Goal: Task Accomplishment & Management: Use online tool/utility

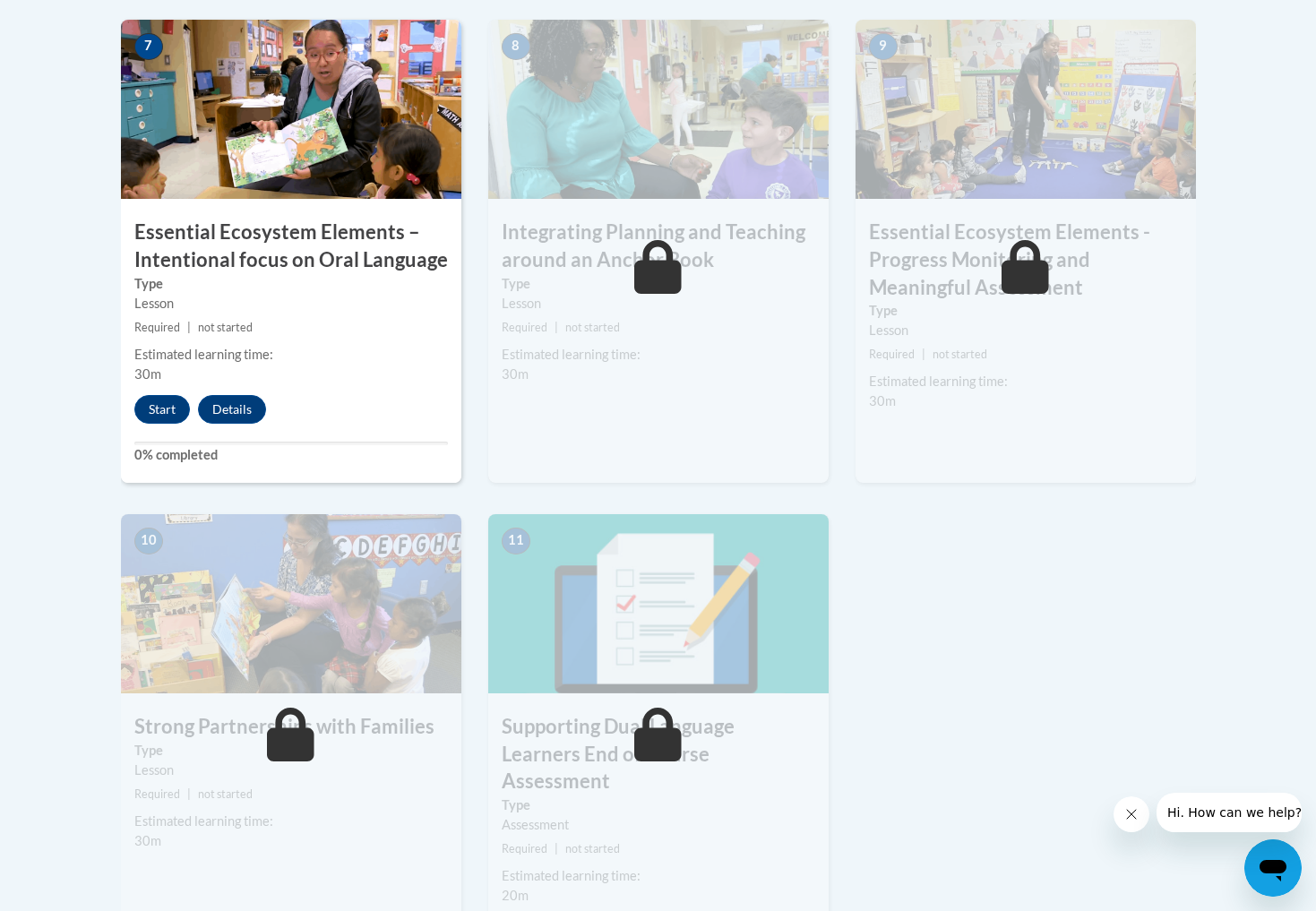
scroll to position [1623, 0]
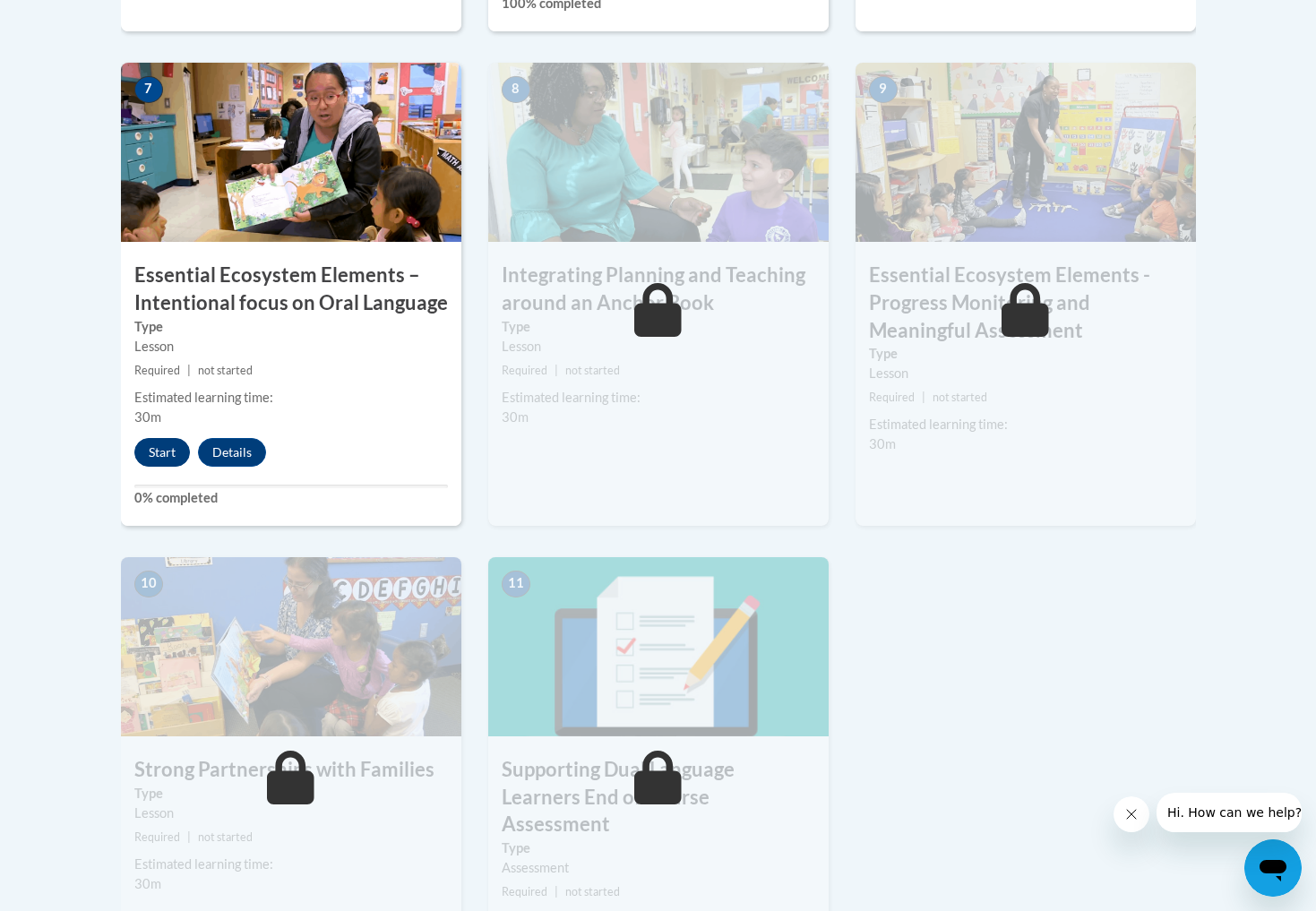
click at [153, 440] on button "Start" at bounding box center [162, 452] width 55 height 29
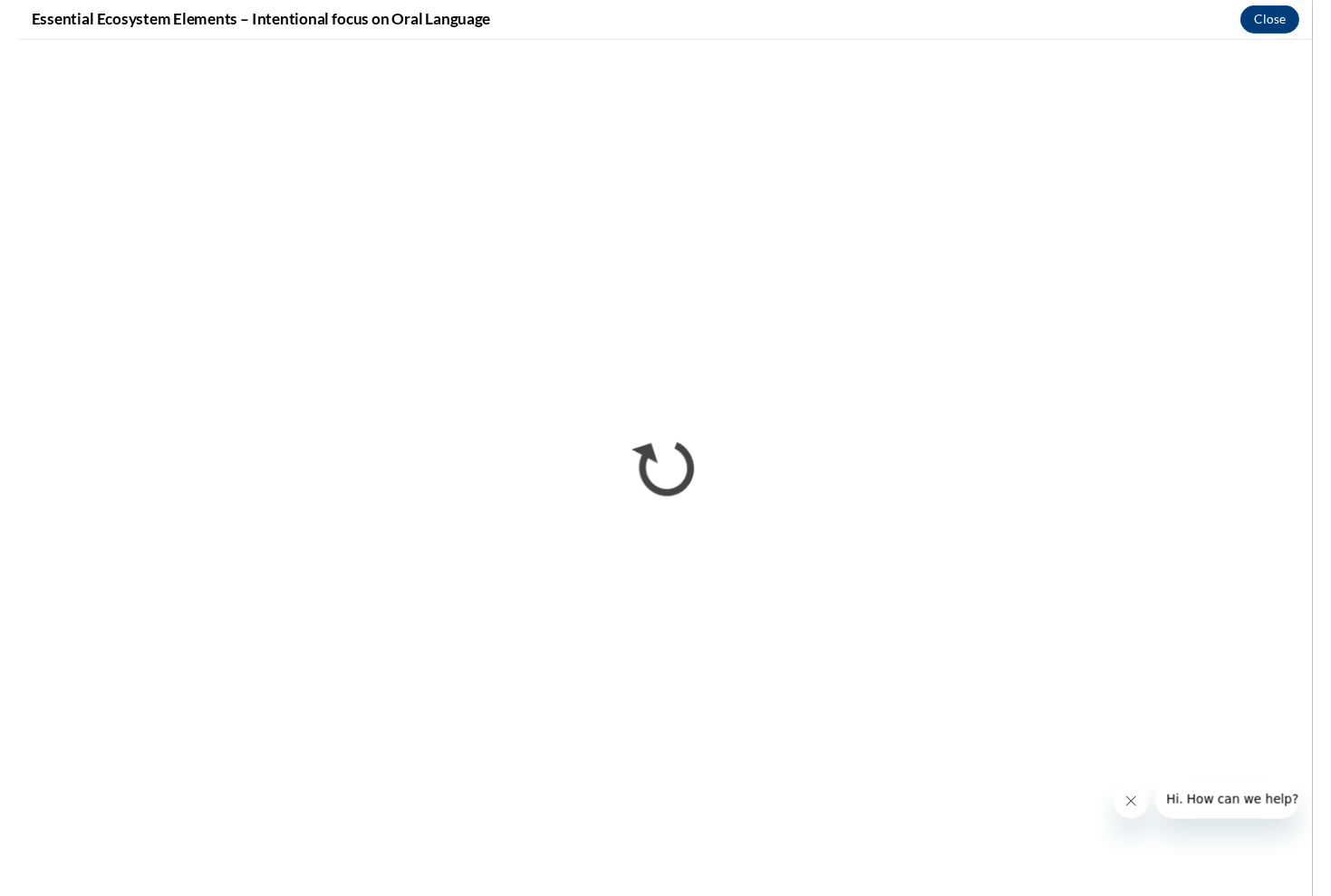
scroll to position [0, 0]
click at [1151, 799] on button "Close message from company" at bounding box center [1144, 798] width 36 height 36
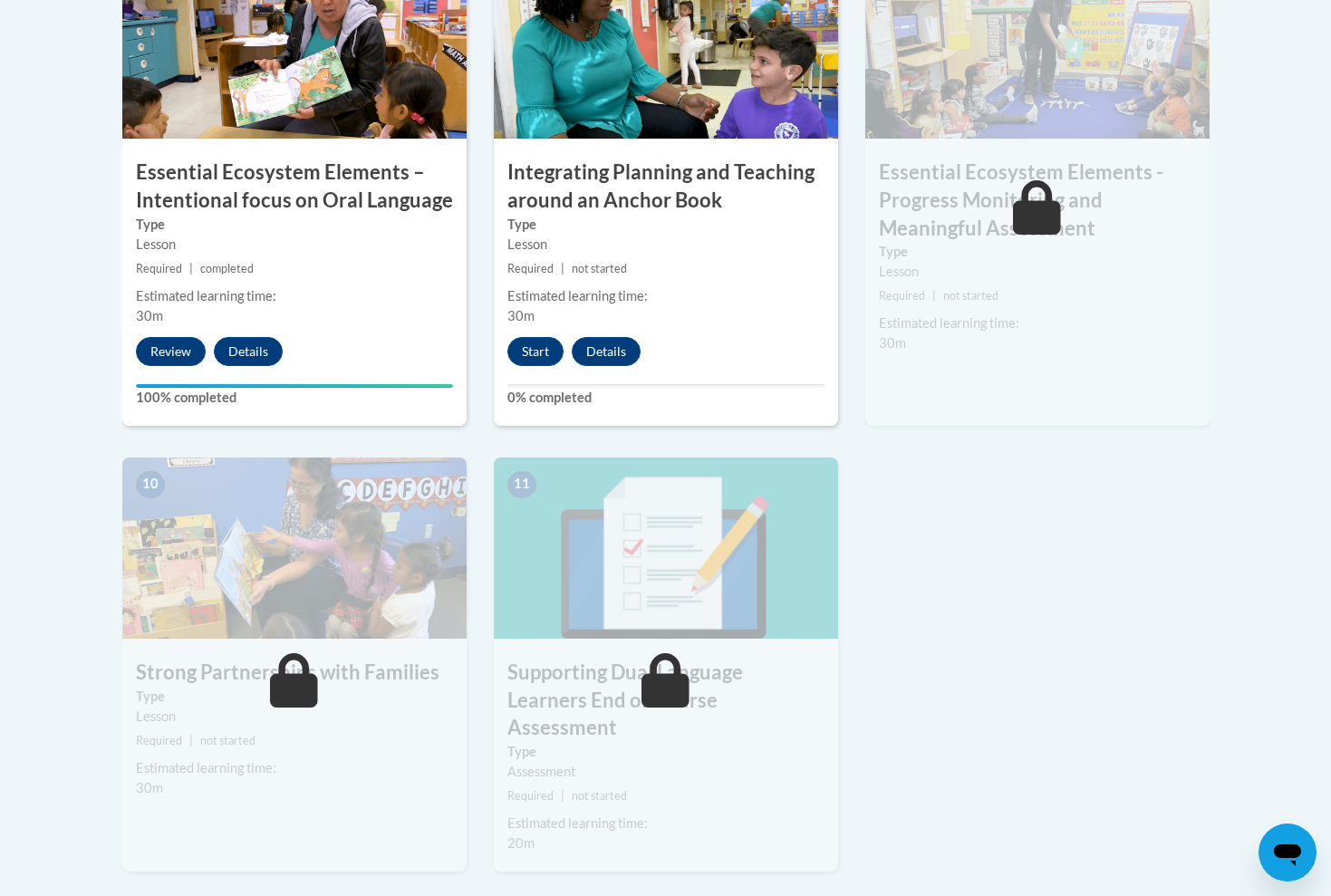
scroll to position [1758, 0]
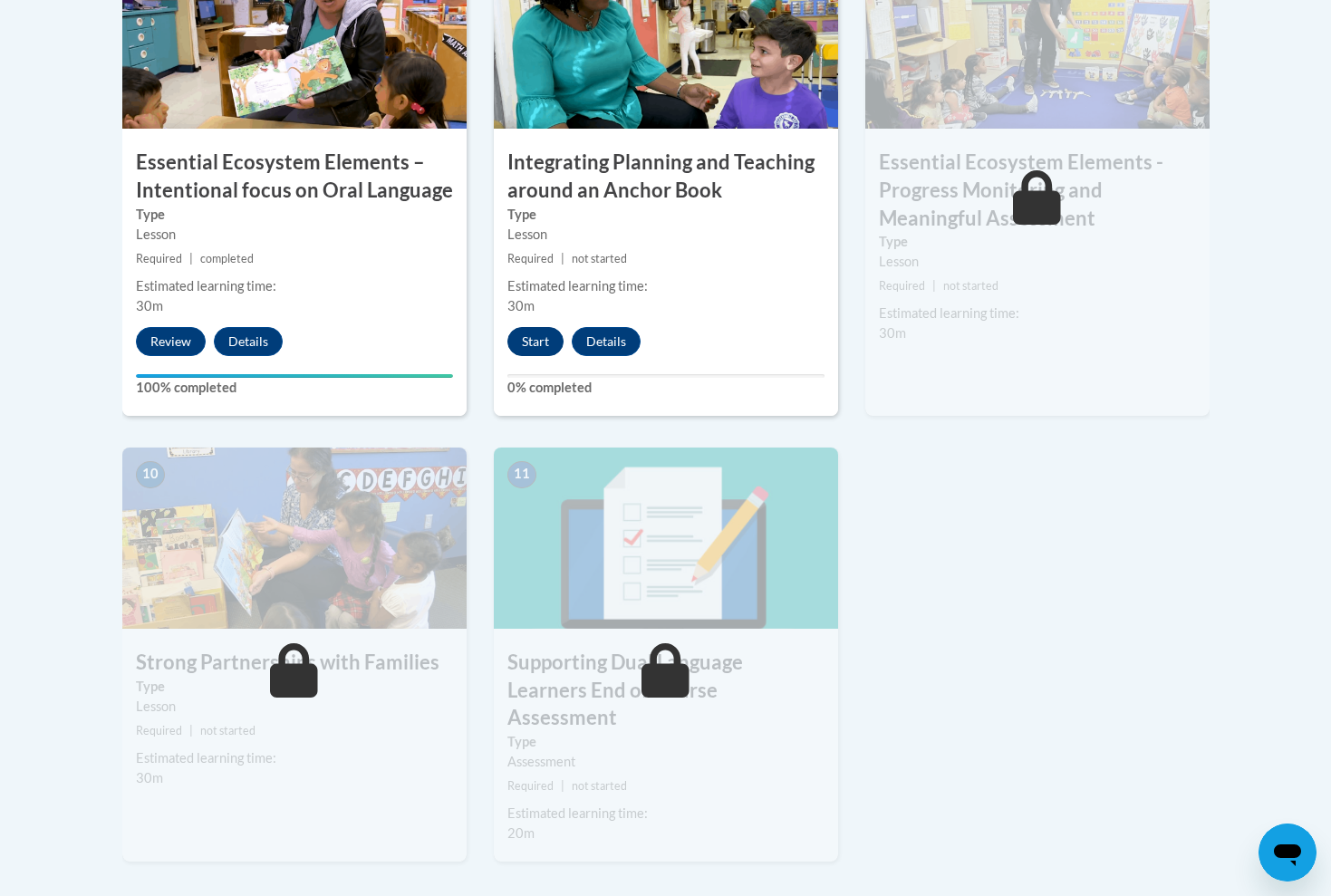
click at [552, 336] on button "Start" at bounding box center [535, 341] width 56 height 29
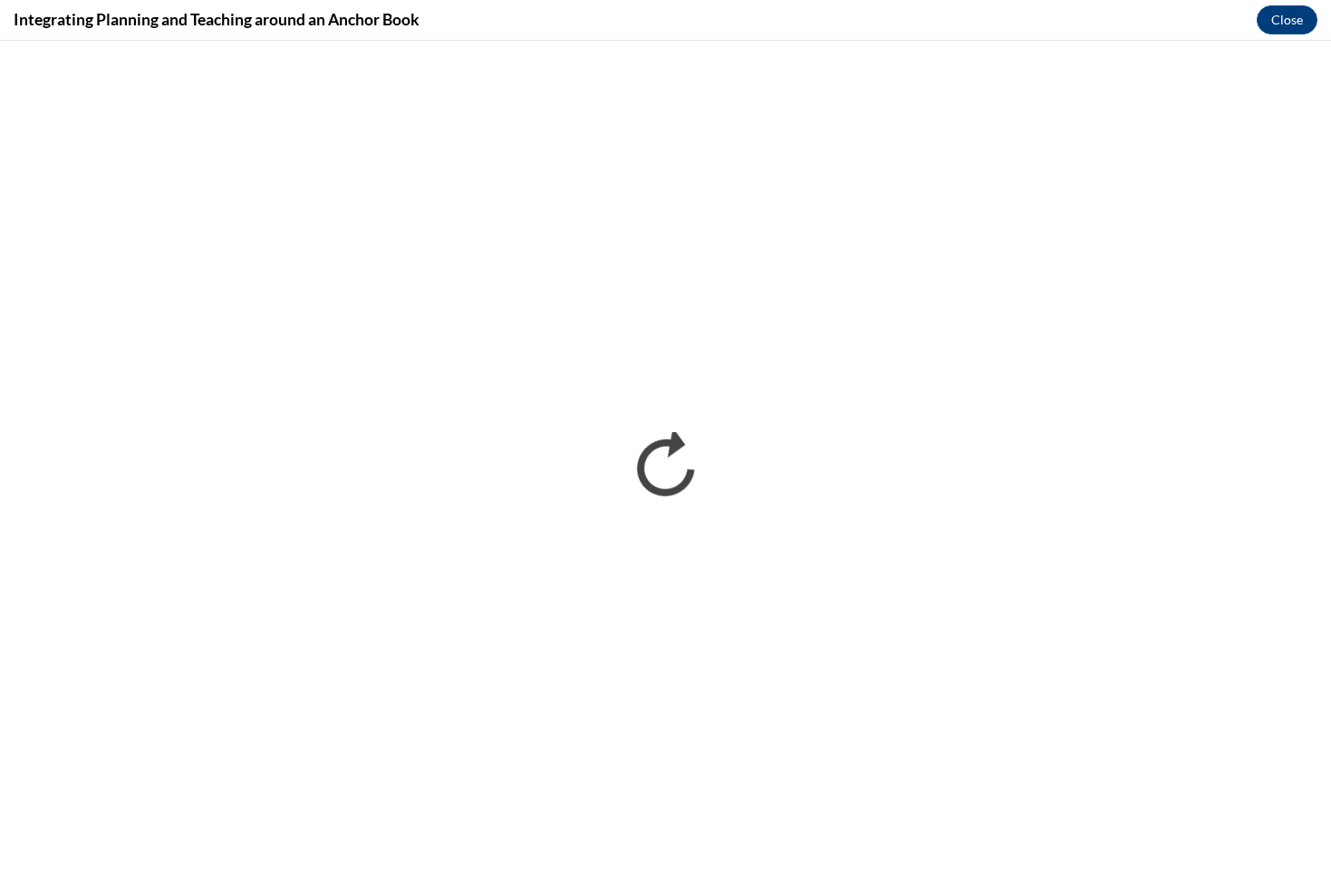
scroll to position [0, 0]
